Goal: Task Accomplishment & Management: Manage account settings

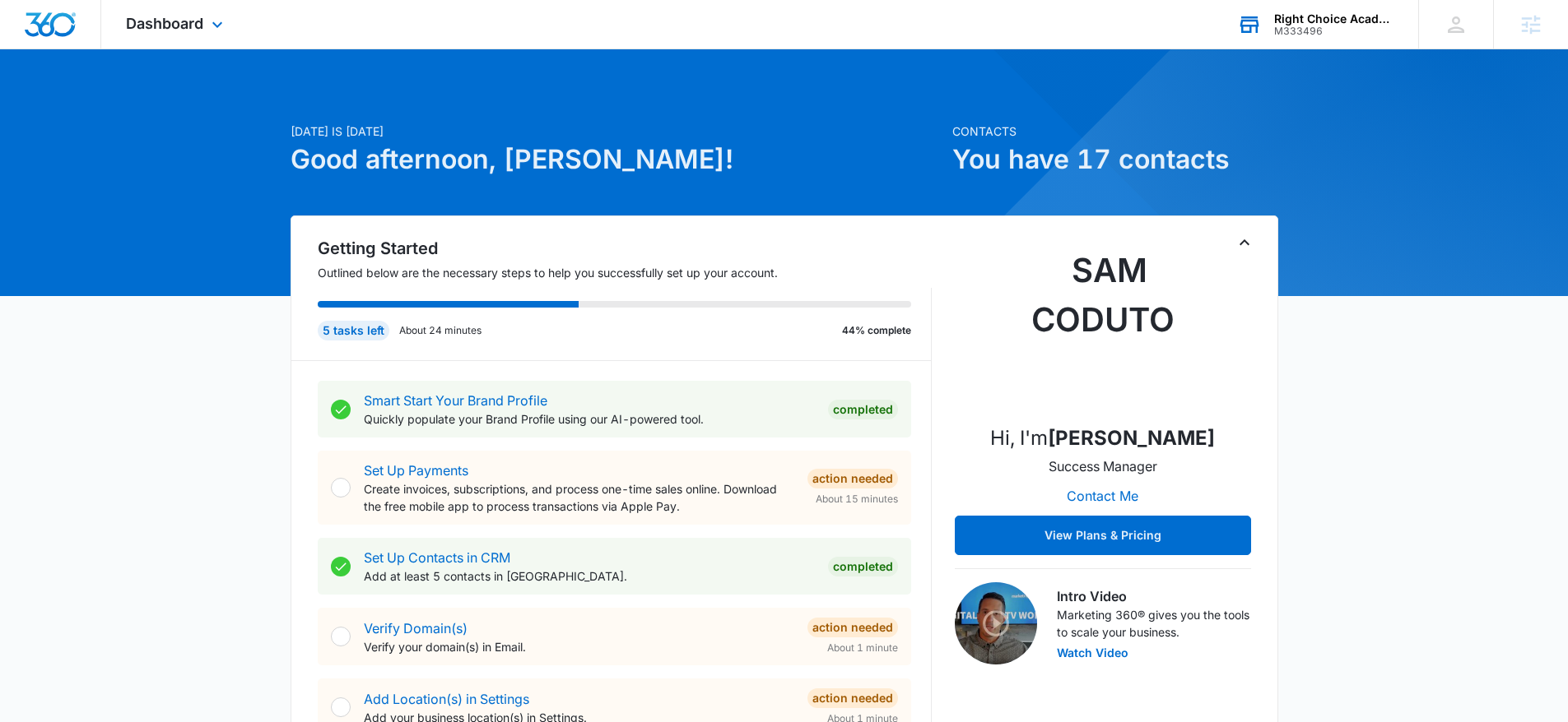
click at [1322, 18] on div "Right Choice Academy" at bounding box center [1333, 19] width 120 height 13
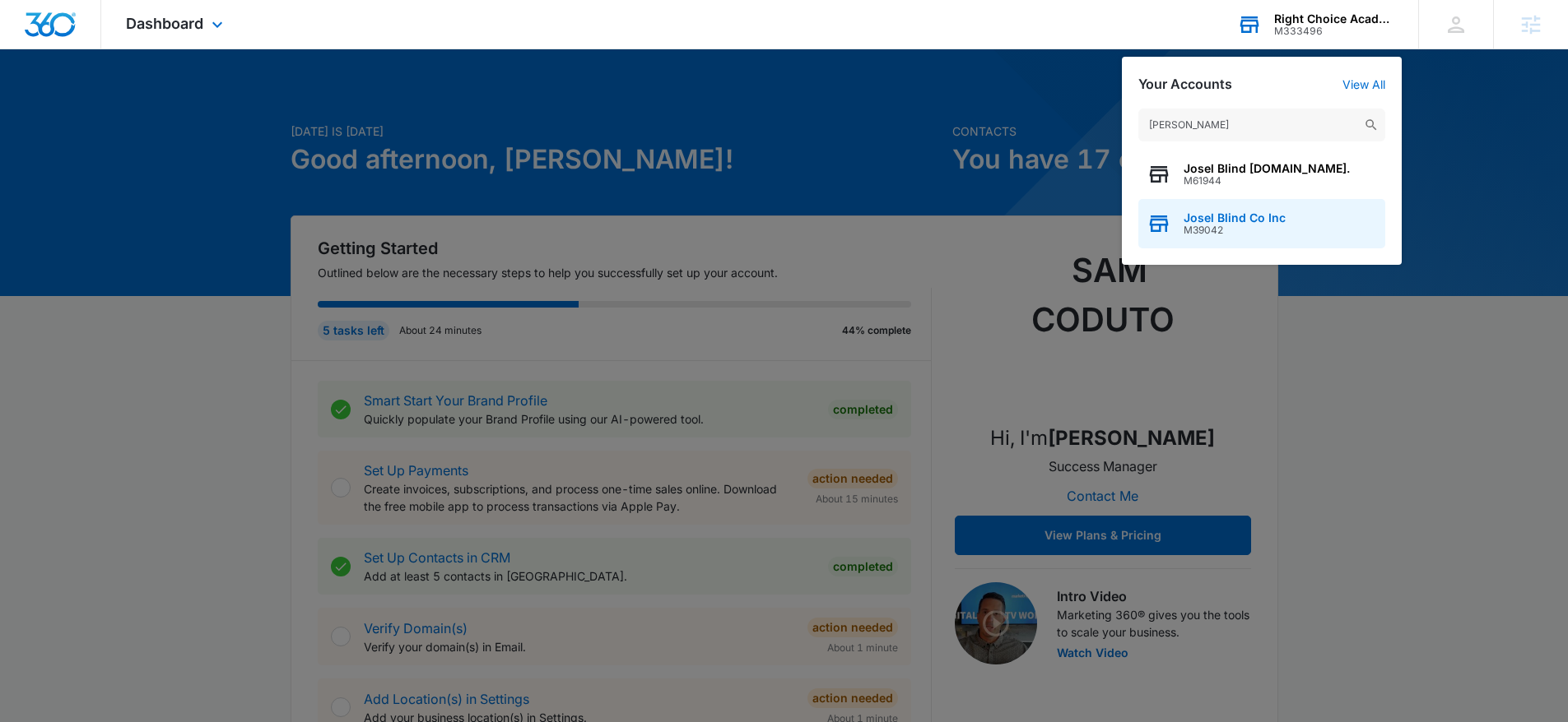
type input "Josel B"
click at [1250, 225] on span "M39042" at bounding box center [1235, 230] width 102 height 11
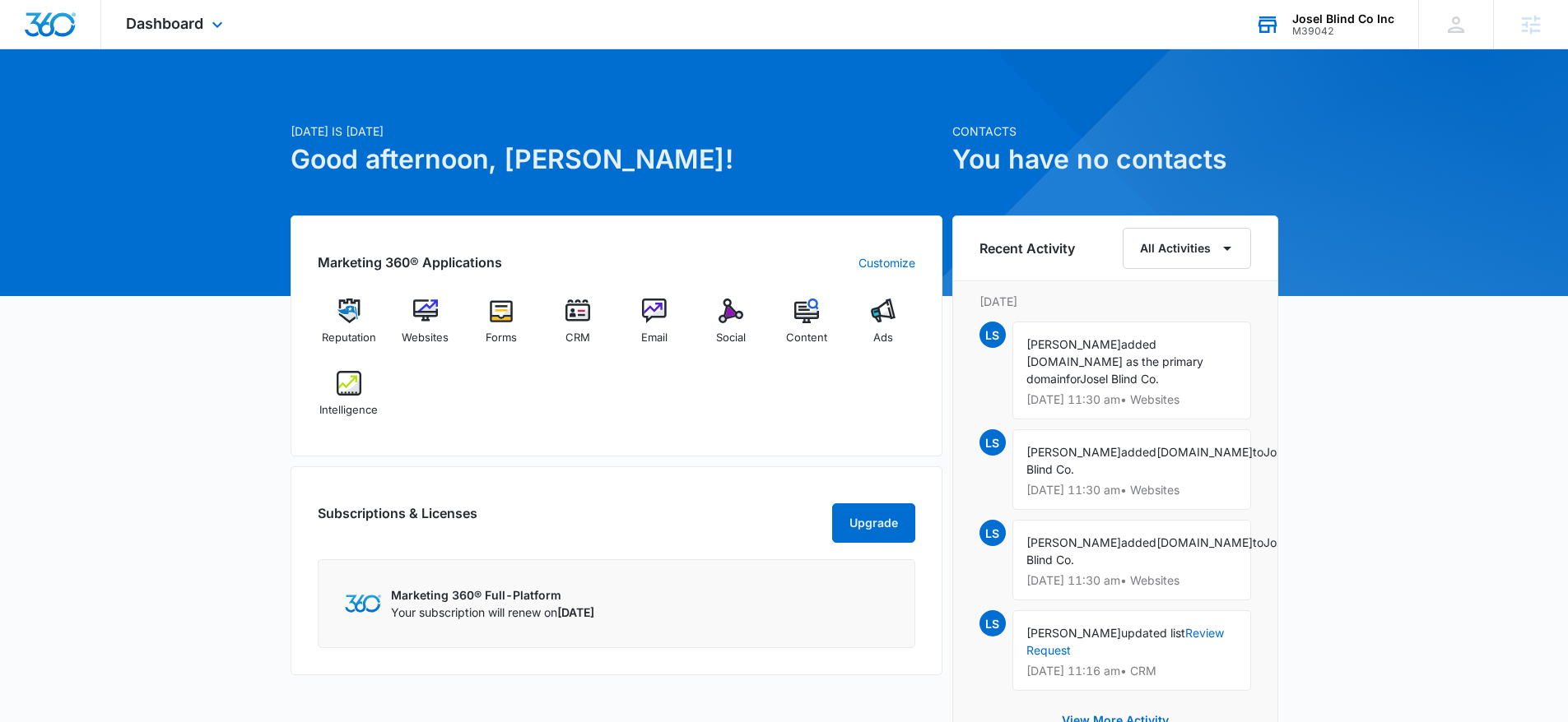
click at [187, 37] on div "Dashboard Apps Reputation Websites Forms CRM Email Social Content Ads Intellige…" at bounding box center [176, 24] width 150 height 48
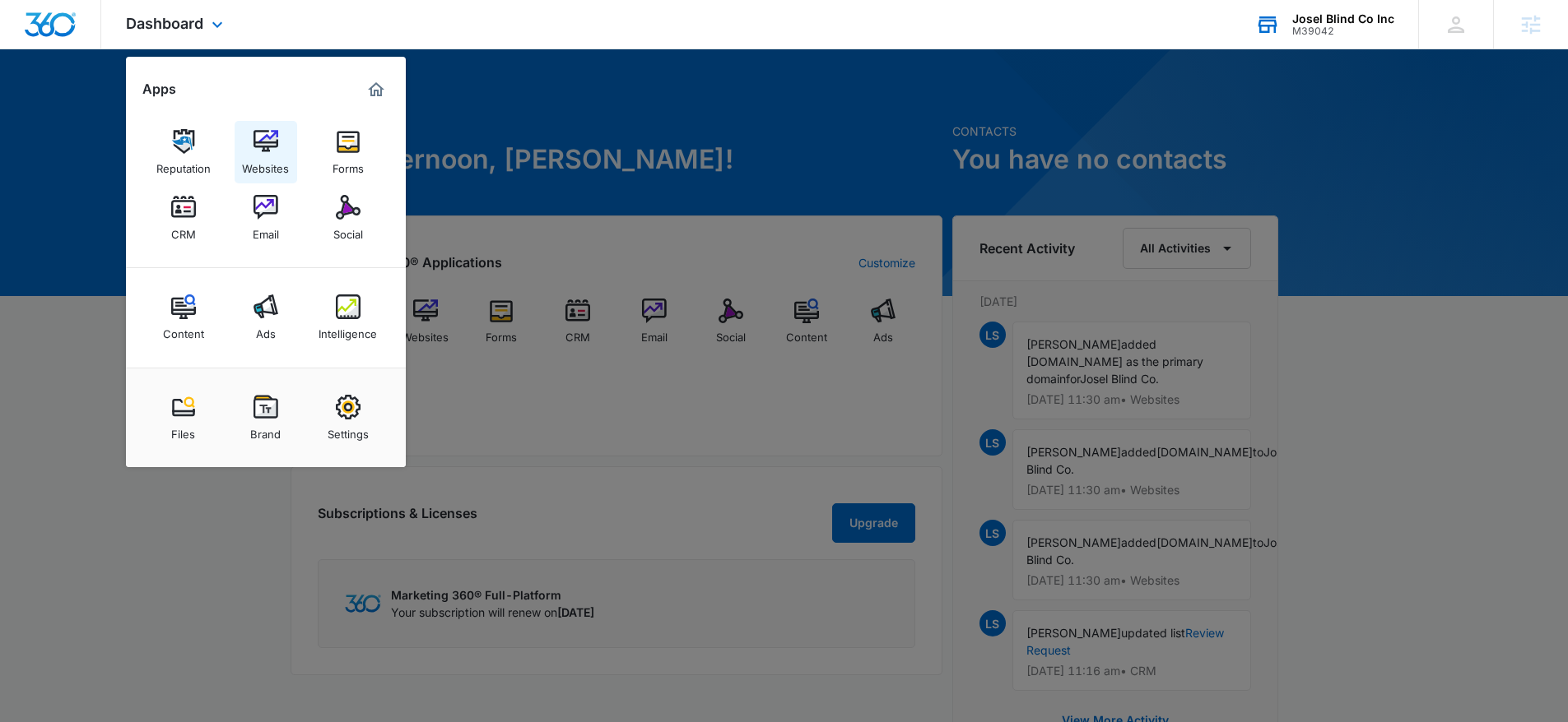
click at [255, 155] on div "Websites" at bounding box center [266, 164] width 47 height 21
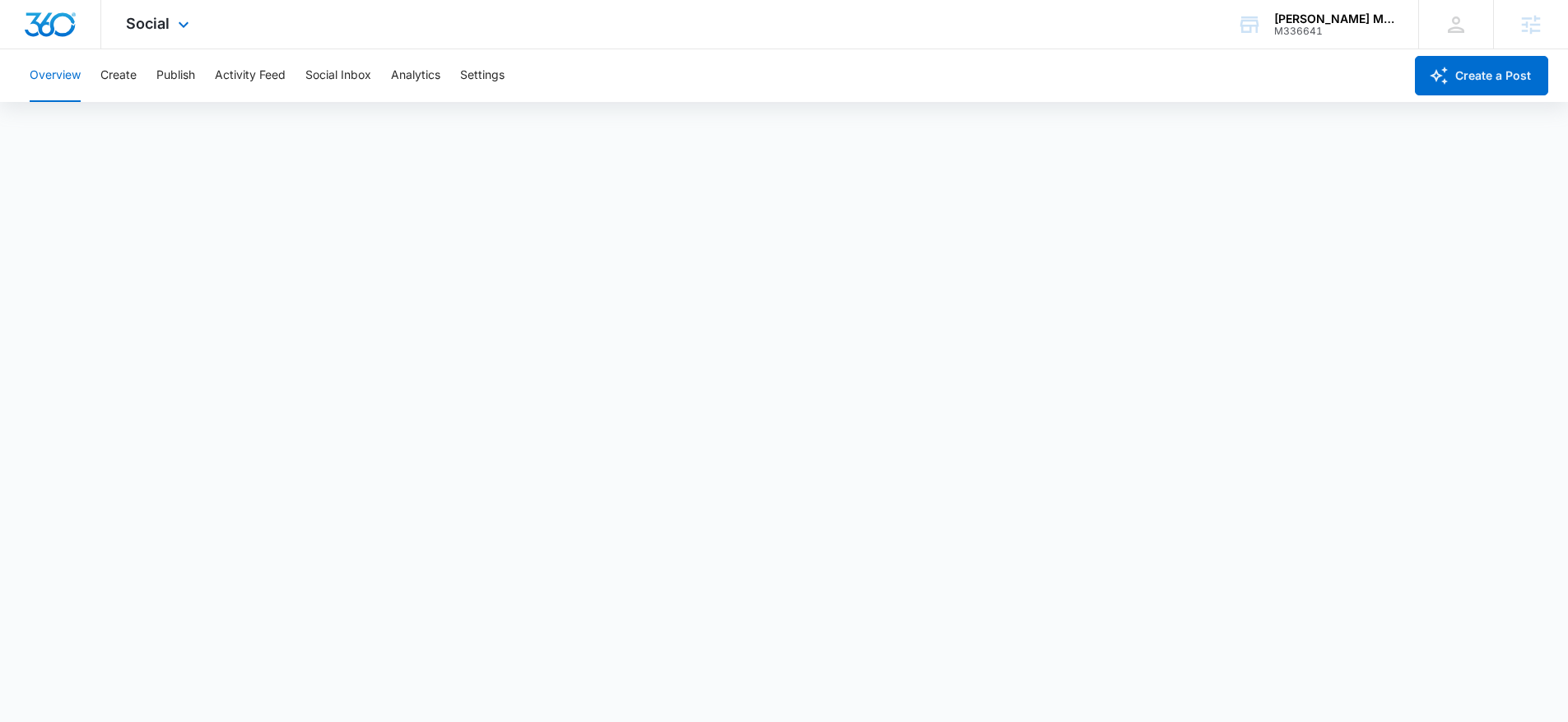
click at [192, 13] on div "Social Apps Reputation Websites Forms CRM Email Social Content Ads Intelligence…" at bounding box center [160, 24] width 117 height 48
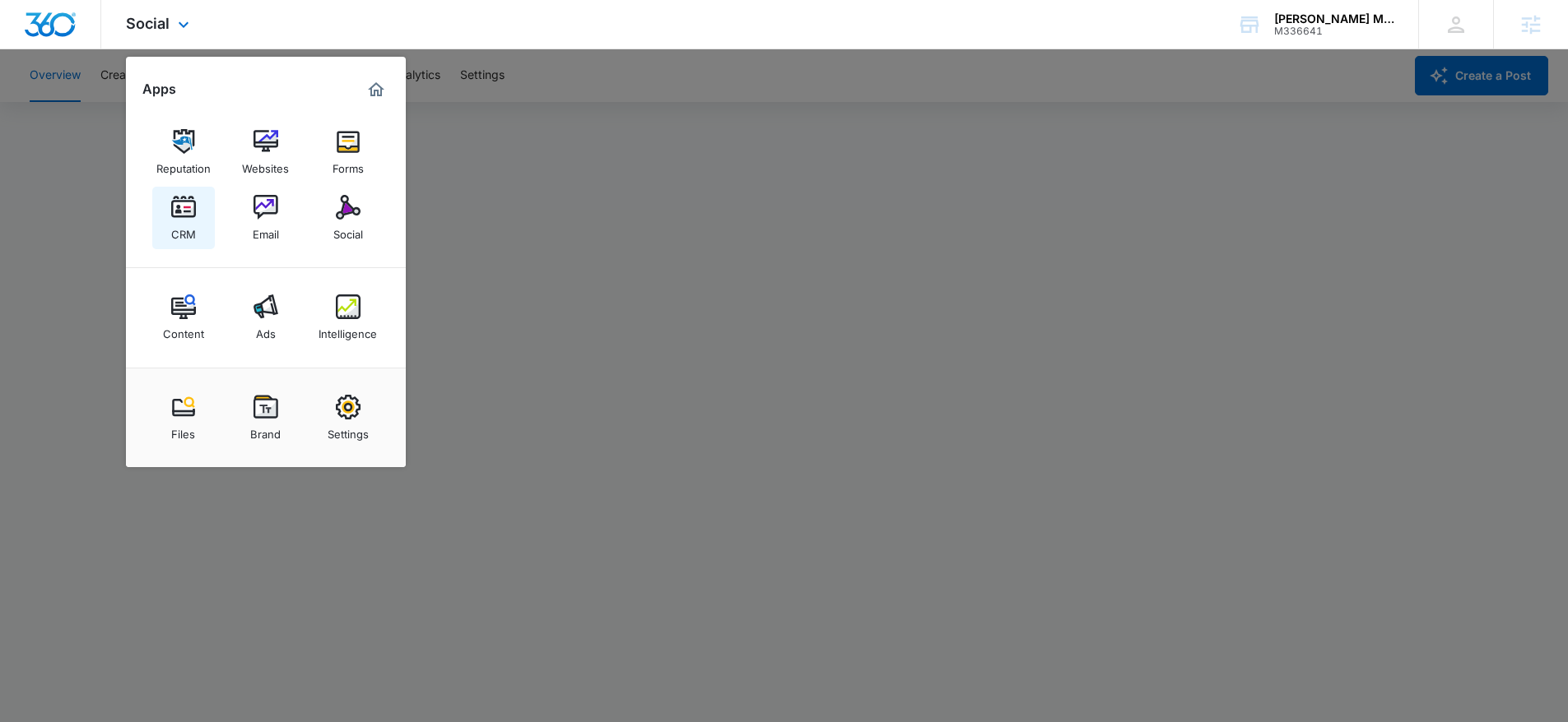
click at [182, 226] on div "CRM" at bounding box center [183, 230] width 25 height 21
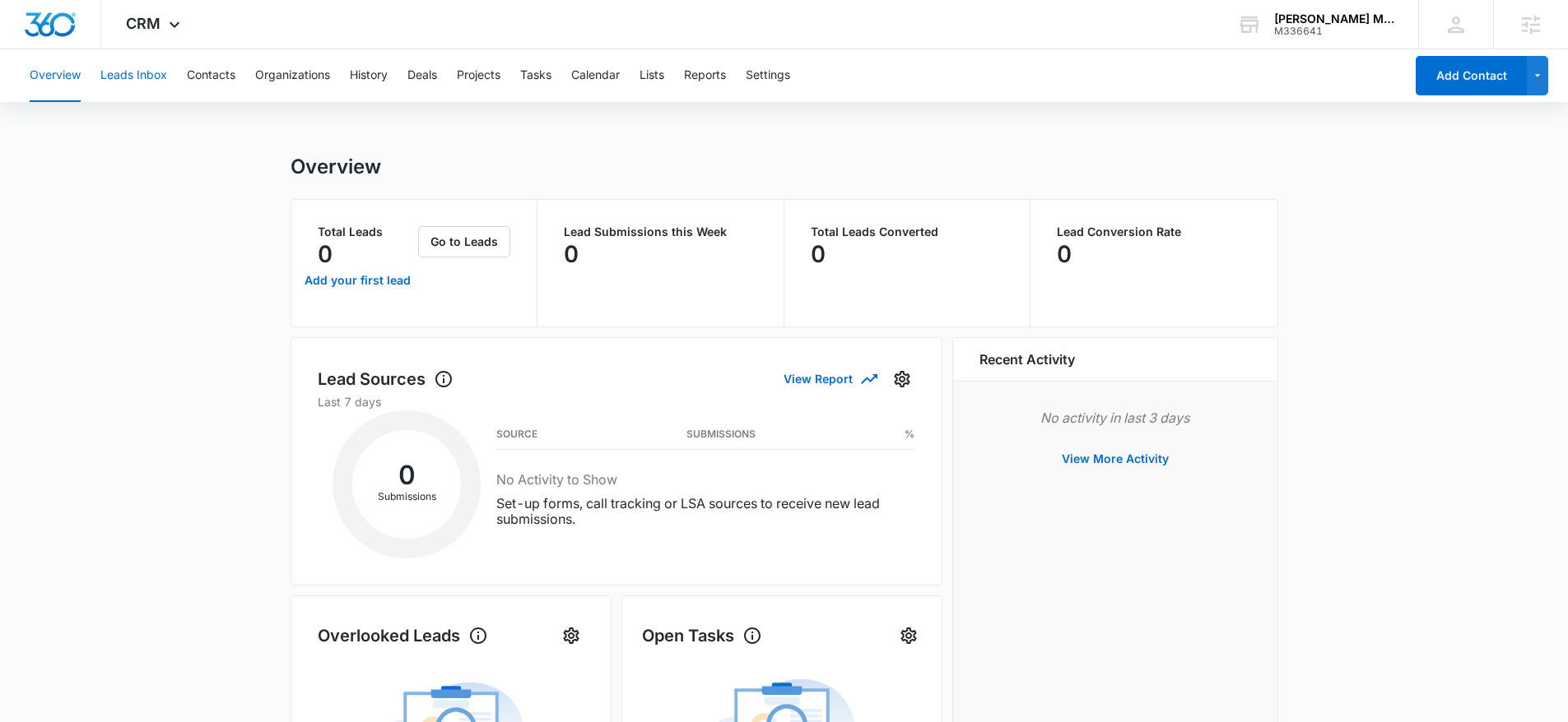
click at [139, 75] on button "Leads Inbox" at bounding box center [134, 75] width 67 height 53
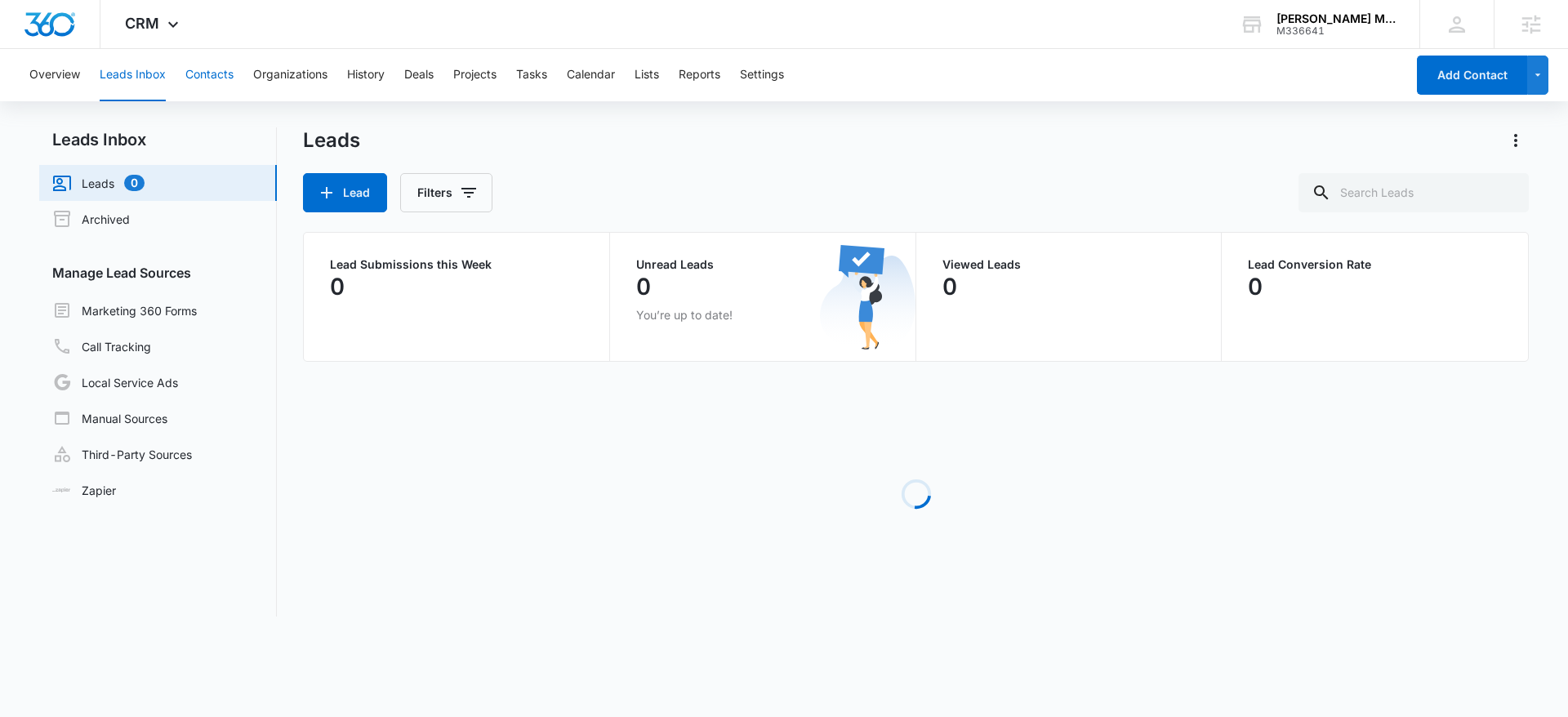
click at [187, 67] on button "Contacts" at bounding box center [209, 75] width 48 height 53
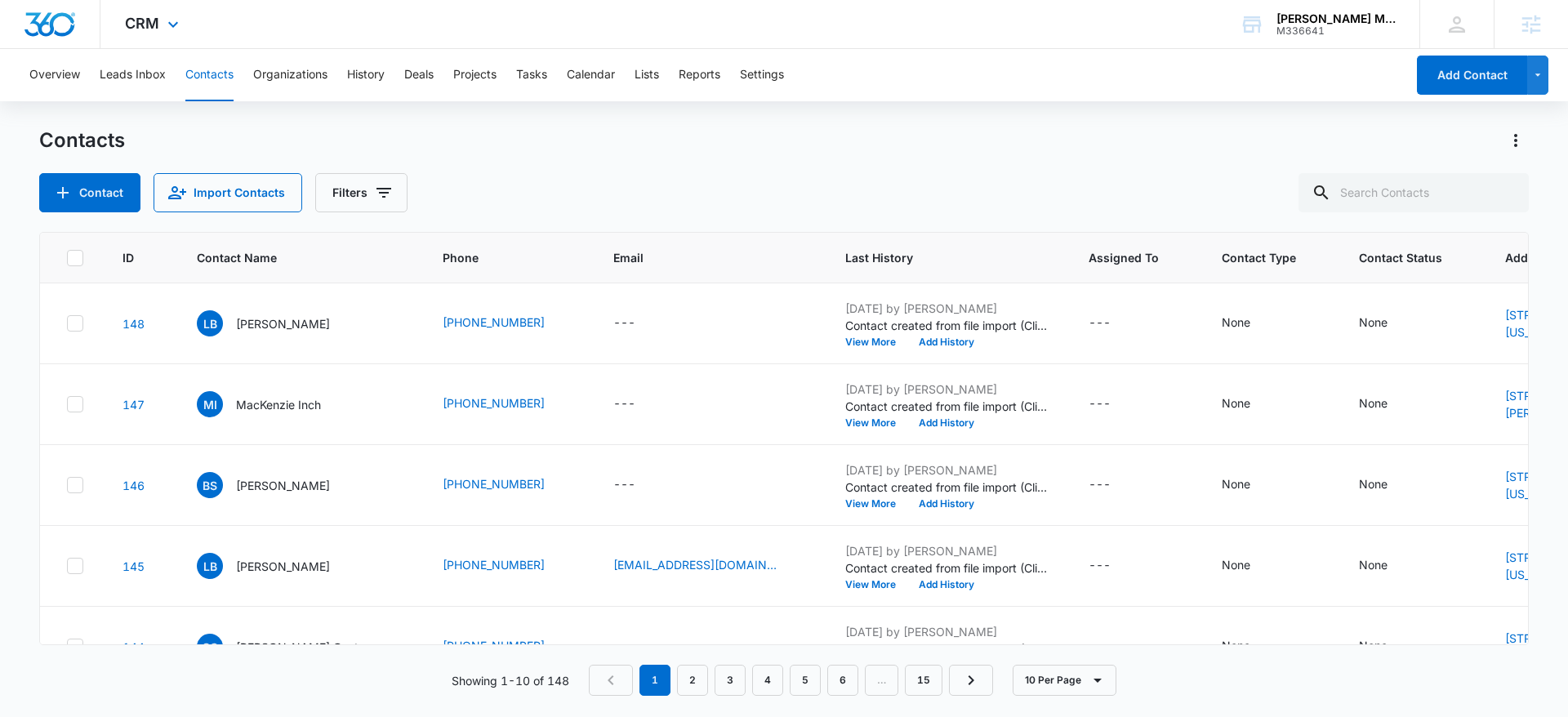
click at [66, 30] on img "Dashboard" at bounding box center [50, 24] width 53 height 25
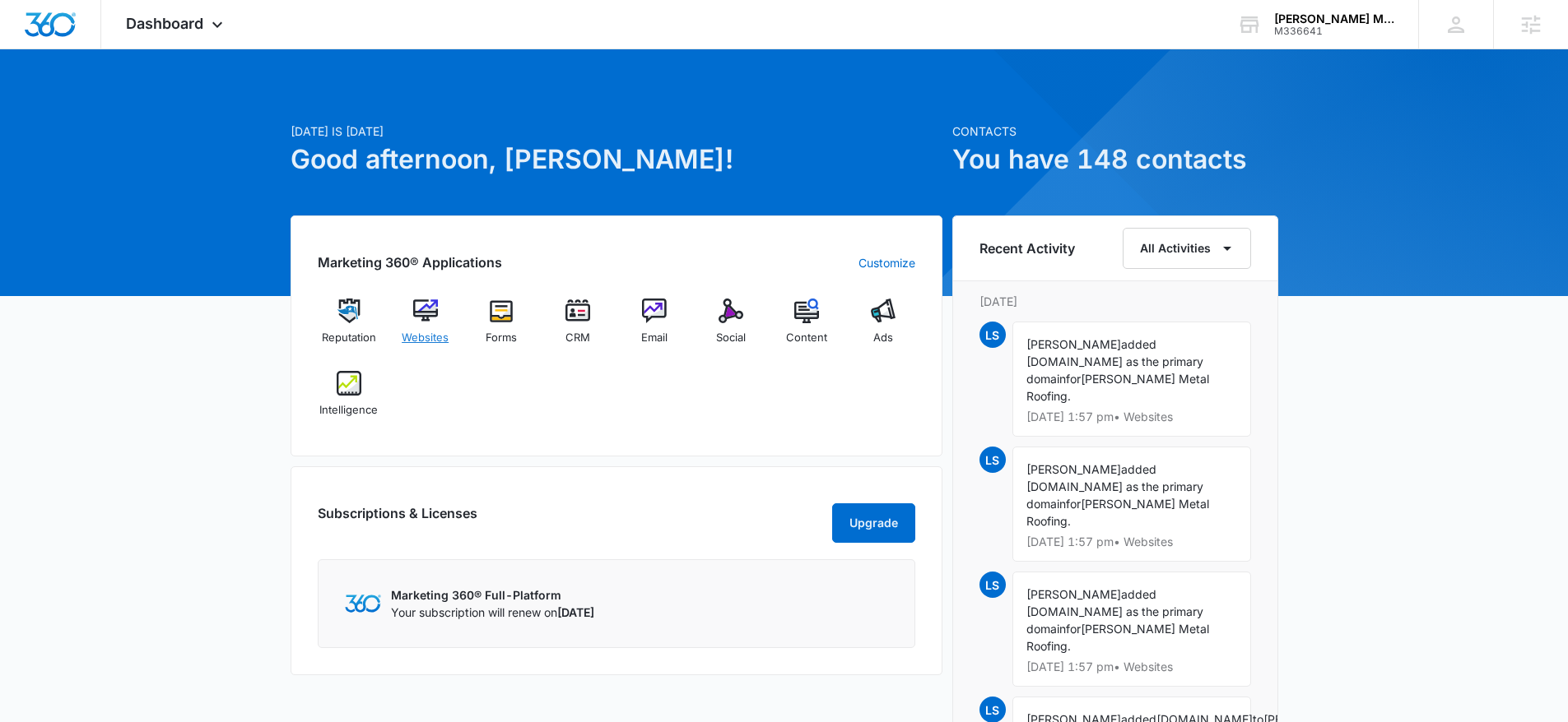
click at [433, 310] on img at bounding box center [425, 311] width 25 height 25
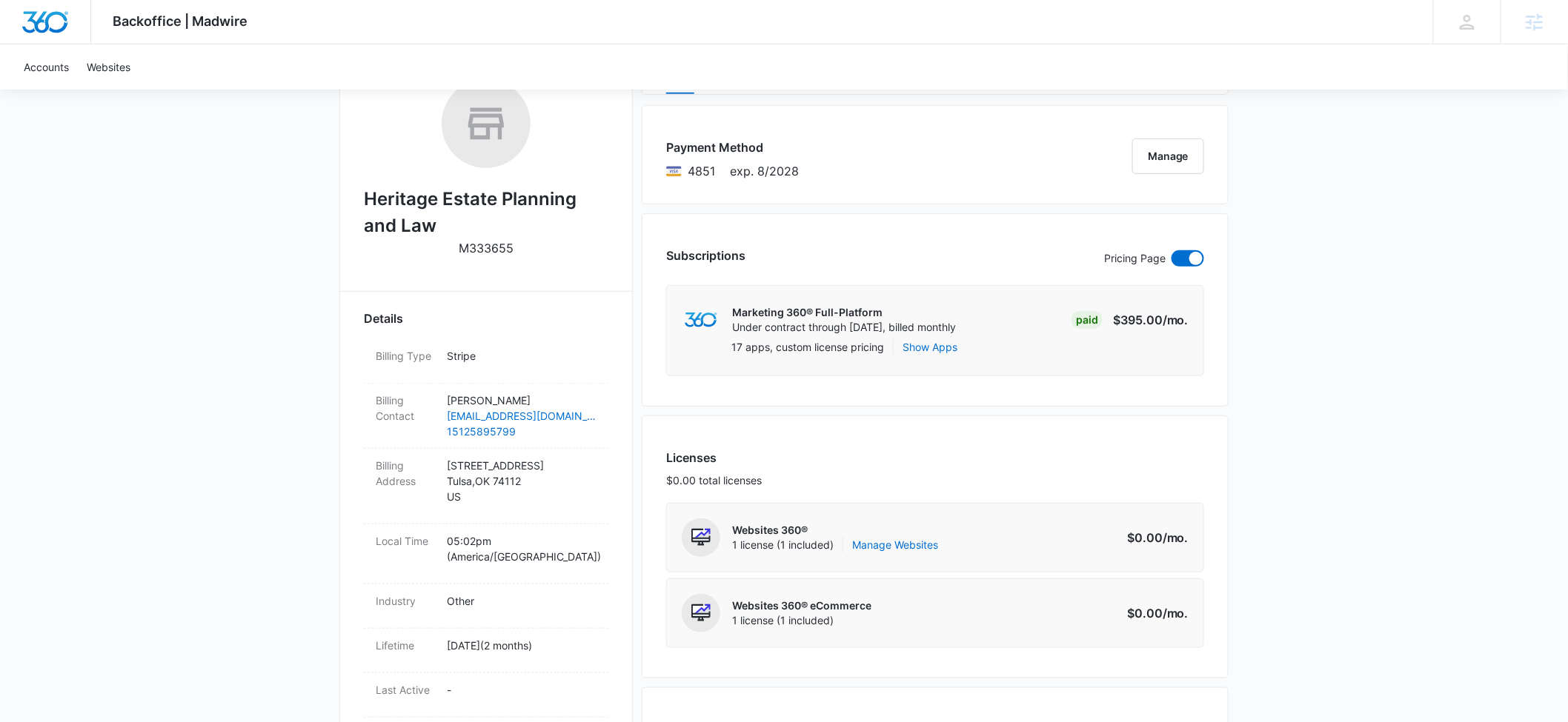
scroll to position [285, 0]
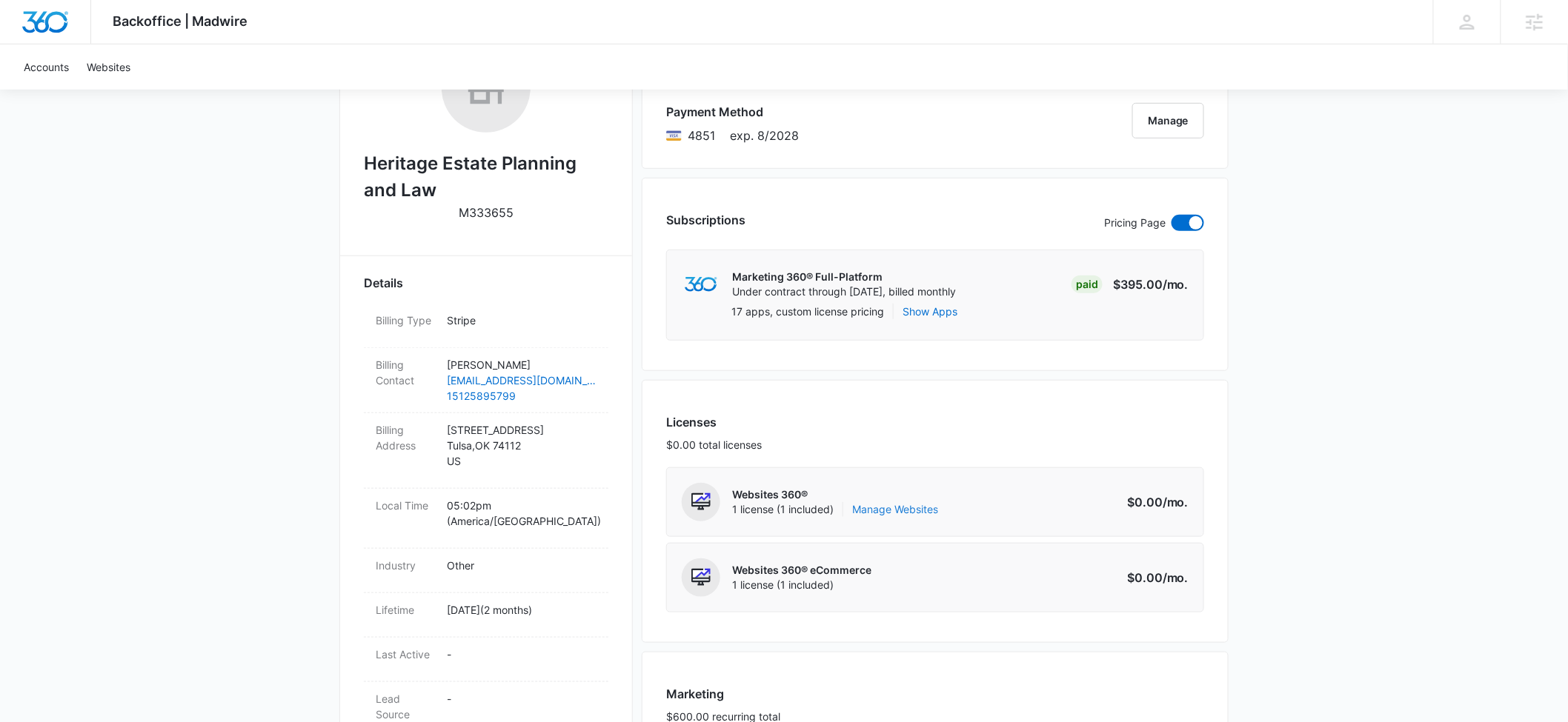
click at [898, 507] on link "Manage Websites" at bounding box center [894, 510] width 86 height 15
